Goal: Transaction & Acquisition: Obtain resource

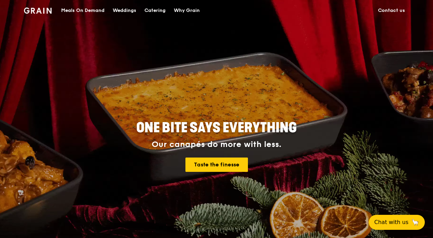
click at [392, 10] on link "Contact us" at bounding box center [391, 10] width 35 height 20
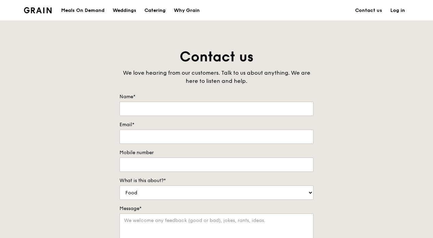
click at [160, 5] on div "Catering" at bounding box center [154, 10] width 21 height 20
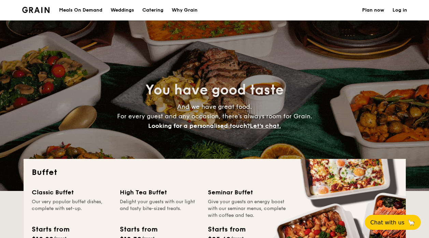
select select
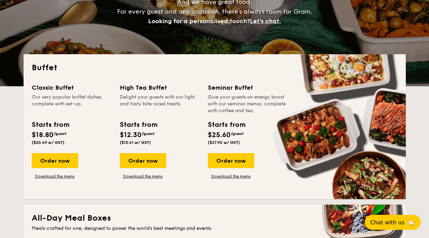
scroll to position [115, 0]
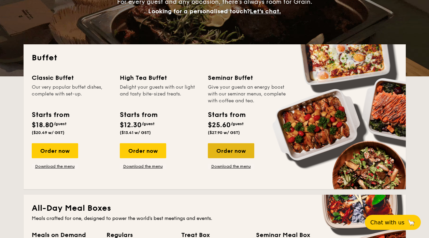
click at [234, 146] on div "Order now" at bounding box center [231, 150] width 46 height 15
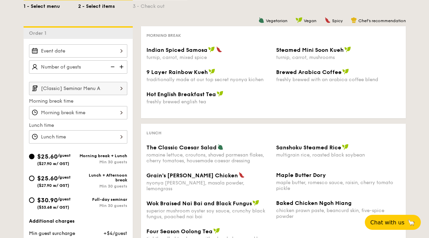
scroll to position [115, 0]
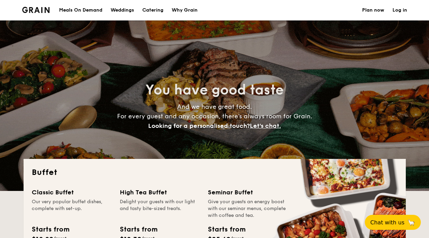
select select
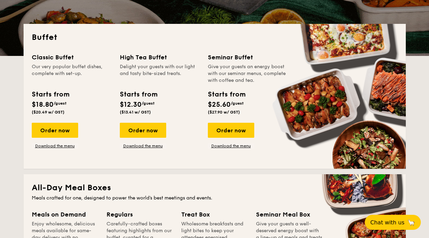
scroll to position [115, 0]
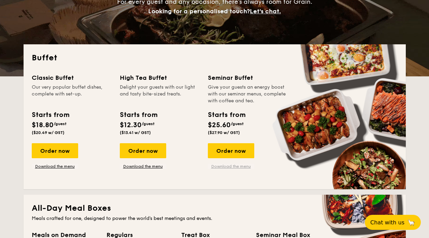
click at [231, 165] on link "Download the menu" at bounding box center [231, 166] width 46 height 5
